Goal: Task Accomplishment & Management: Use online tool/utility

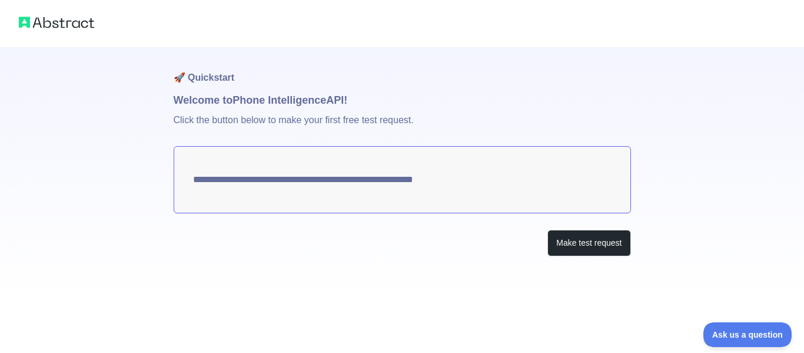
click at [483, 187] on textarea "**********" at bounding box center [403, 179] width 458 height 67
drag, startPoint x: 483, startPoint y: 186, endPoint x: 312, endPoint y: 183, distance: 170.8
click at [312, 183] on textarea "**********" at bounding box center [403, 179] width 458 height 67
click at [609, 238] on button "Make test request" at bounding box center [589, 243] width 83 height 26
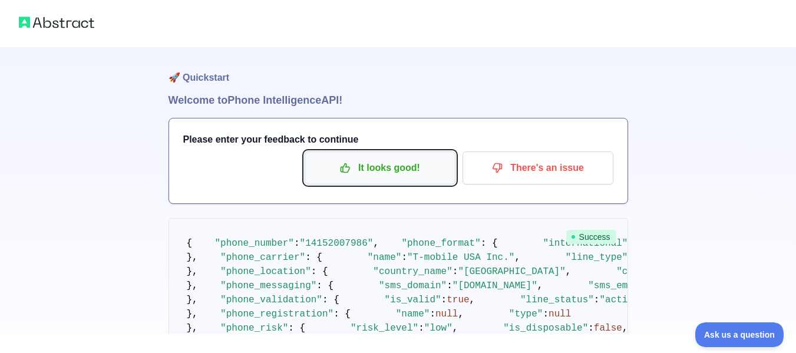
click at [369, 168] on p "It looks good!" at bounding box center [379, 168] width 133 height 20
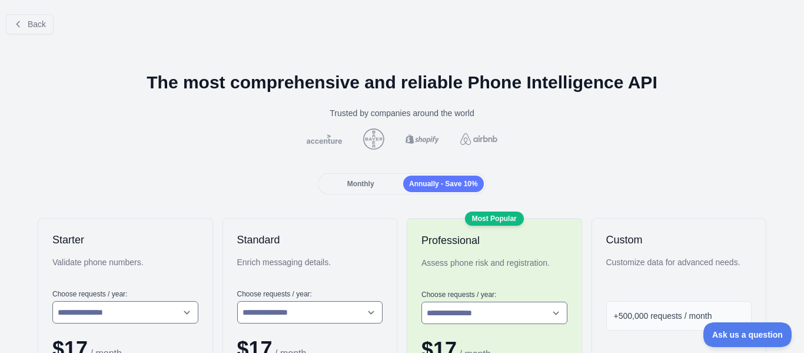
click at [34, 12] on div "Back" at bounding box center [402, 24] width 804 height 39
click at [33, 15] on button "Back" at bounding box center [30, 24] width 48 height 20
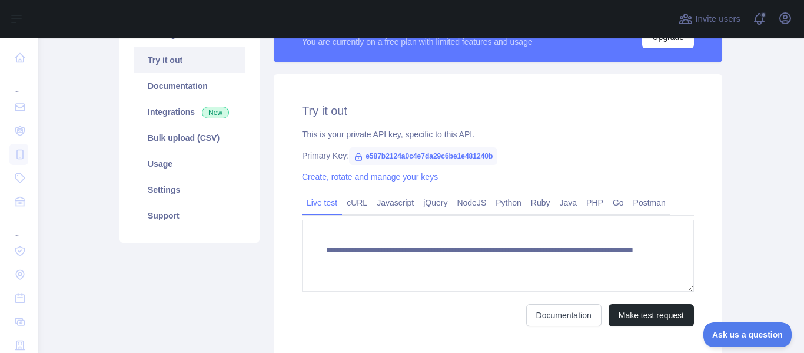
scroll to position [177, 0]
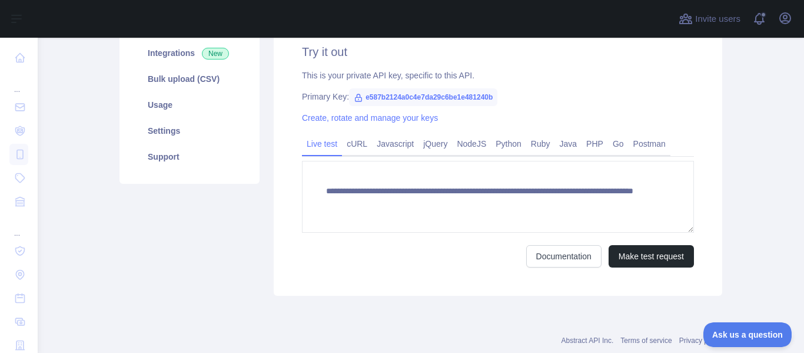
click at [455, 94] on span "e587b2124a0c4e7da29c6be1e481240b" at bounding box center [423, 97] width 148 height 18
copy span "e587b2124a0c4e7da29c6be1e481240b"
click at [790, 19] on icon "button" at bounding box center [785, 18] width 14 height 14
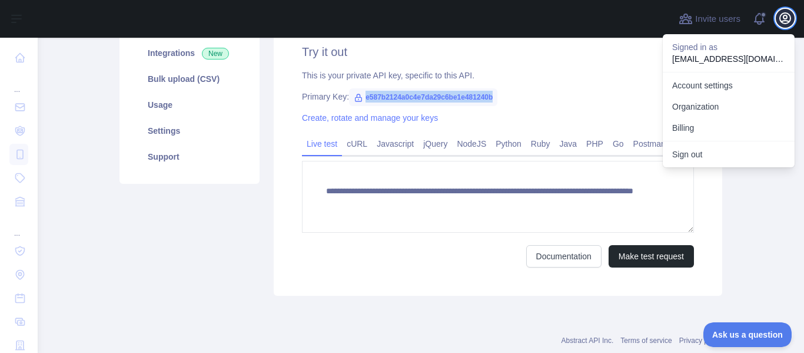
click at [790, 19] on icon "button" at bounding box center [785, 18] width 14 height 14
